Goal: Task Accomplishment & Management: Manage account settings

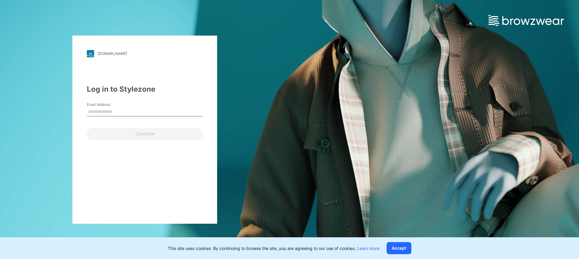
type input "**********"
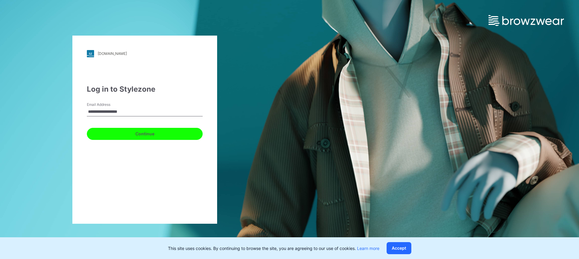
click at [142, 138] on button "Continue" at bounding box center [145, 134] width 116 height 12
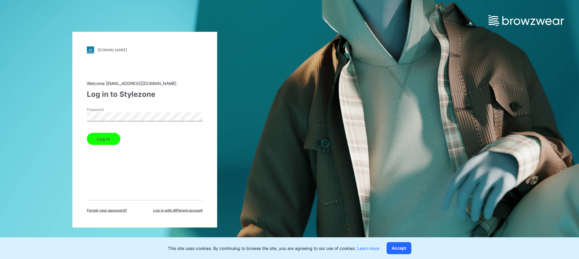
click at [104, 138] on button "Log in" at bounding box center [103, 139] width 33 height 12
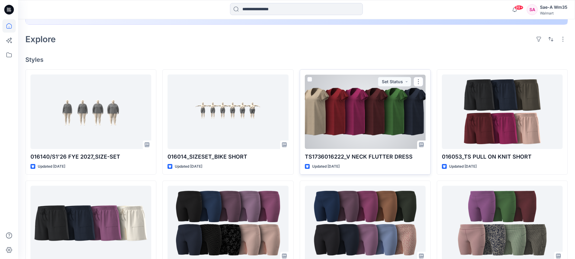
scroll to position [160, 0]
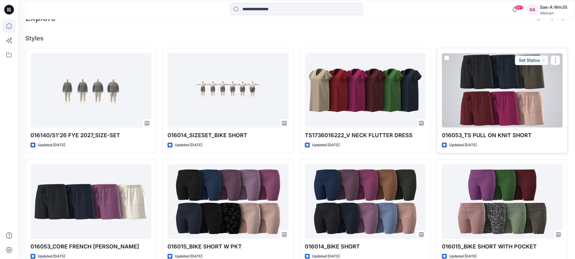
click at [476, 98] on div at bounding box center [502, 90] width 121 height 75
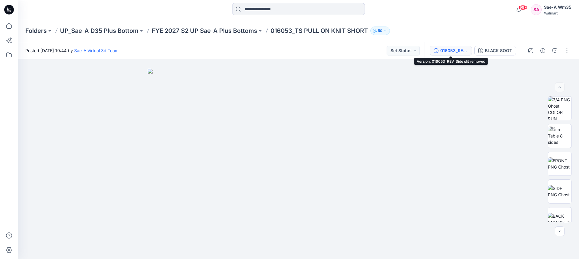
click at [449, 53] on div "016053_REV_Side slit removed" at bounding box center [454, 50] width 28 height 7
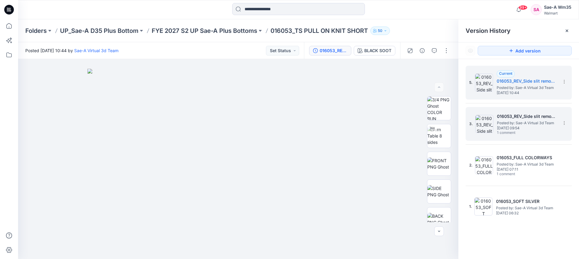
click at [522, 117] on h5 "016053_REV_Side slit removed" at bounding box center [527, 116] width 60 height 7
click at [504, 81] on h5 "016053_REV_Side slit removed" at bounding box center [527, 81] width 60 height 7
